Goal: Entertainment & Leisure: Consume media (video, audio)

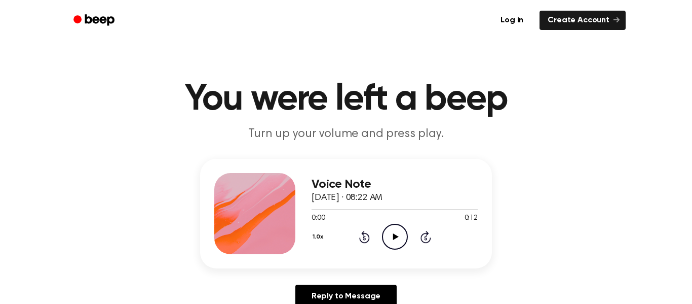
click at [390, 227] on icon "Play Audio" at bounding box center [395, 237] width 26 height 26
click at [390, 227] on icon "Pause Audio" at bounding box center [395, 237] width 26 height 26
click at [388, 229] on icon "Play Audio" at bounding box center [395, 237] width 26 height 26
click at [388, 229] on icon "Pause Audio" at bounding box center [395, 237] width 26 height 26
click at [387, 230] on icon "Play Audio" at bounding box center [395, 237] width 26 height 26
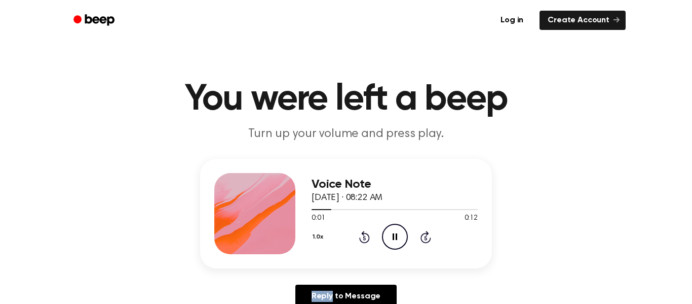
click at [387, 230] on icon "Pause Audio" at bounding box center [395, 237] width 26 height 26
click at [387, 230] on icon "Play Audio" at bounding box center [395, 237] width 26 height 26
click at [387, 230] on icon "Pause Audio" at bounding box center [395, 237] width 26 height 26
click at [387, 230] on icon "Play Audio" at bounding box center [395, 237] width 26 height 26
click at [394, 242] on icon "Pause Audio" at bounding box center [395, 237] width 26 height 26
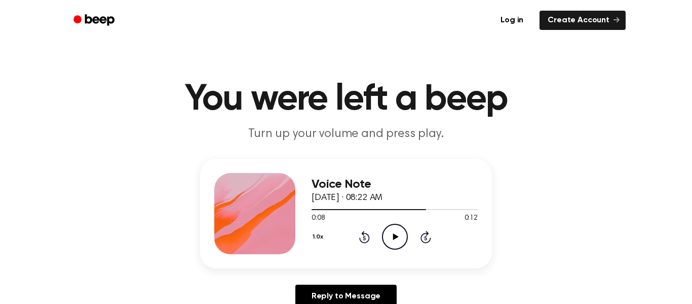
click at [394, 242] on icon "Play Audio" at bounding box center [395, 237] width 26 height 26
click at [394, 242] on icon "Pause Audio" at bounding box center [395, 237] width 26 height 26
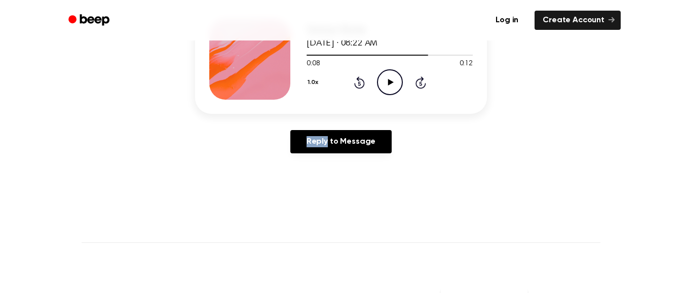
scroll to position [155, 0]
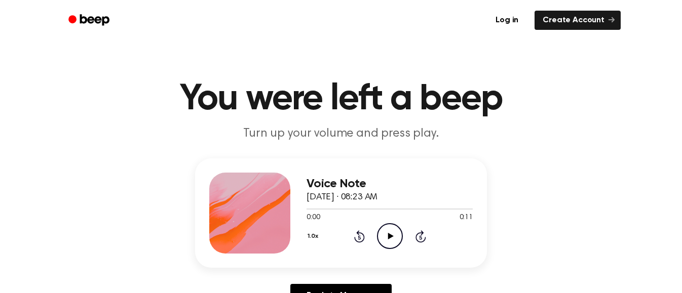
click at [384, 239] on icon "Play Audio" at bounding box center [390, 237] width 26 height 26
click at [355, 241] on icon at bounding box center [359, 237] width 11 height 12
click at [309, 209] on div at bounding box center [322, 209] width 30 height 1
click at [514, 30] on link "Log in" at bounding box center [507, 20] width 43 height 23
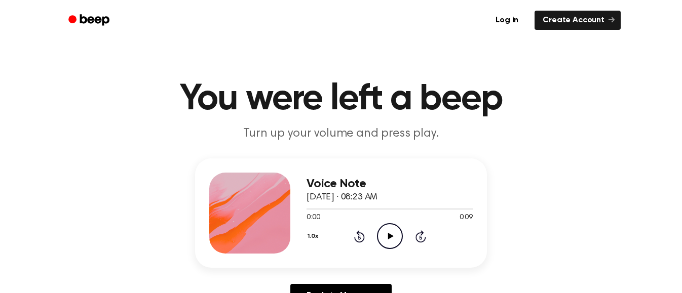
click at [393, 240] on icon "Play Audio" at bounding box center [390, 237] width 26 height 26
click at [396, 239] on icon "Play Audio" at bounding box center [390, 237] width 26 height 26
click at [390, 237] on icon at bounding box center [391, 236] width 6 height 7
click at [397, 240] on icon "Play Audio" at bounding box center [390, 237] width 26 height 26
click at [392, 243] on icon "Play Audio" at bounding box center [390, 237] width 26 height 26
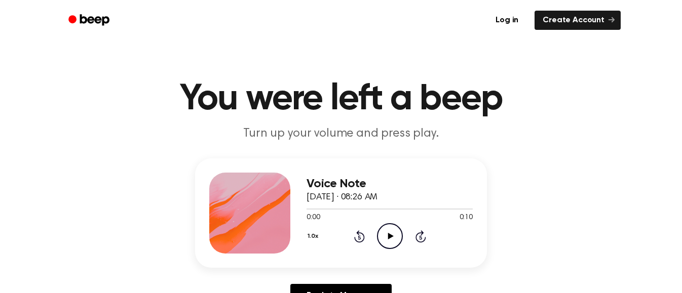
click at [390, 233] on icon "Play Audio" at bounding box center [390, 237] width 26 height 26
click at [394, 234] on icon "Play Audio" at bounding box center [390, 237] width 26 height 26
click at [381, 234] on icon "Play Audio" at bounding box center [390, 237] width 26 height 26
click at [387, 229] on icon "Play Audio" at bounding box center [390, 237] width 26 height 26
click at [385, 237] on icon "Play Audio" at bounding box center [390, 237] width 26 height 26
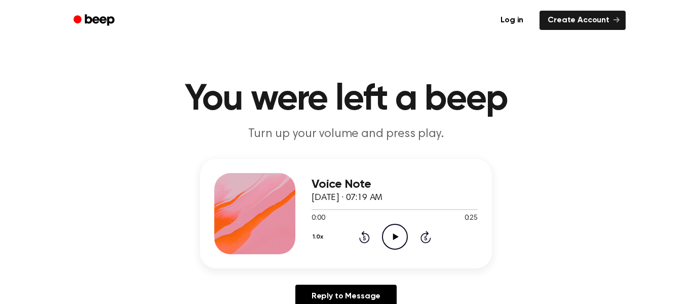
click at [383, 238] on circle at bounding box center [395, 236] width 25 height 25
click at [406, 234] on icon "Pause Audio" at bounding box center [395, 237] width 26 height 26
click at [402, 236] on icon "Play Audio" at bounding box center [395, 237] width 26 height 26
click at [397, 242] on icon "Play Audio" at bounding box center [395, 237] width 26 height 26
click at [364, 238] on icon at bounding box center [364, 238] width 3 height 4
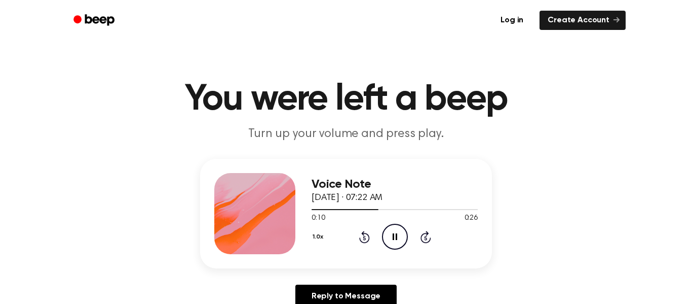
click at [367, 233] on icon at bounding box center [364, 237] width 11 height 12
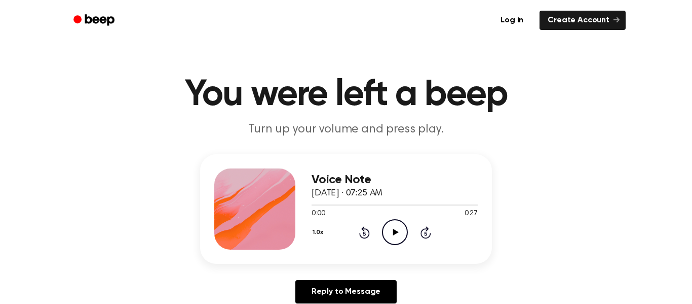
click at [394, 227] on icon "Play Audio" at bounding box center [395, 232] width 26 height 26
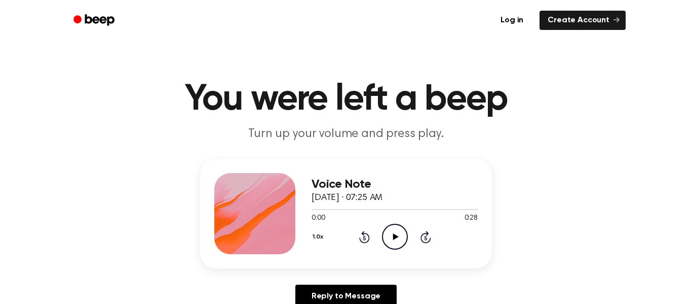
click at [389, 243] on icon "Play Audio" at bounding box center [395, 237] width 26 height 26
click at [401, 228] on icon "Play Audio" at bounding box center [395, 237] width 26 height 26
click at [402, 234] on icon "Play Audio" at bounding box center [395, 237] width 26 height 26
